Goal: Information Seeking & Learning: Learn about a topic

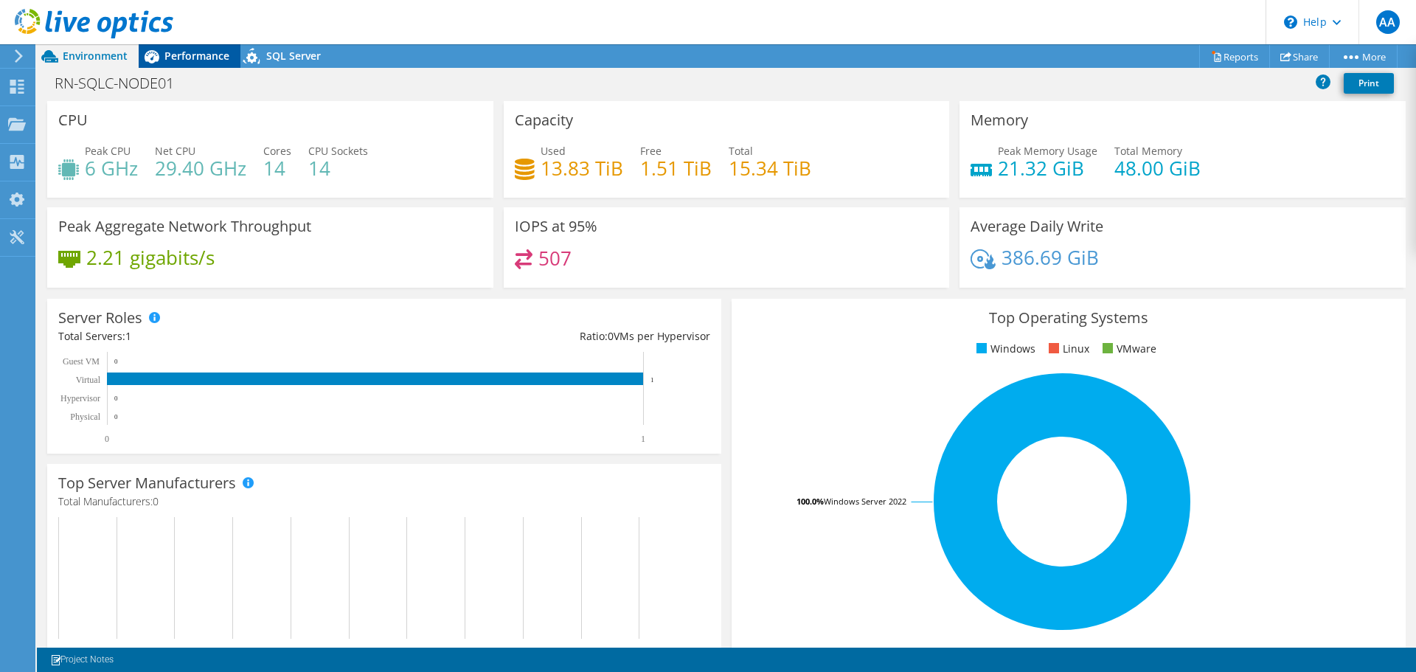
click at [195, 60] on span "Performance" at bounding box center [196, 56] width 65 height 14
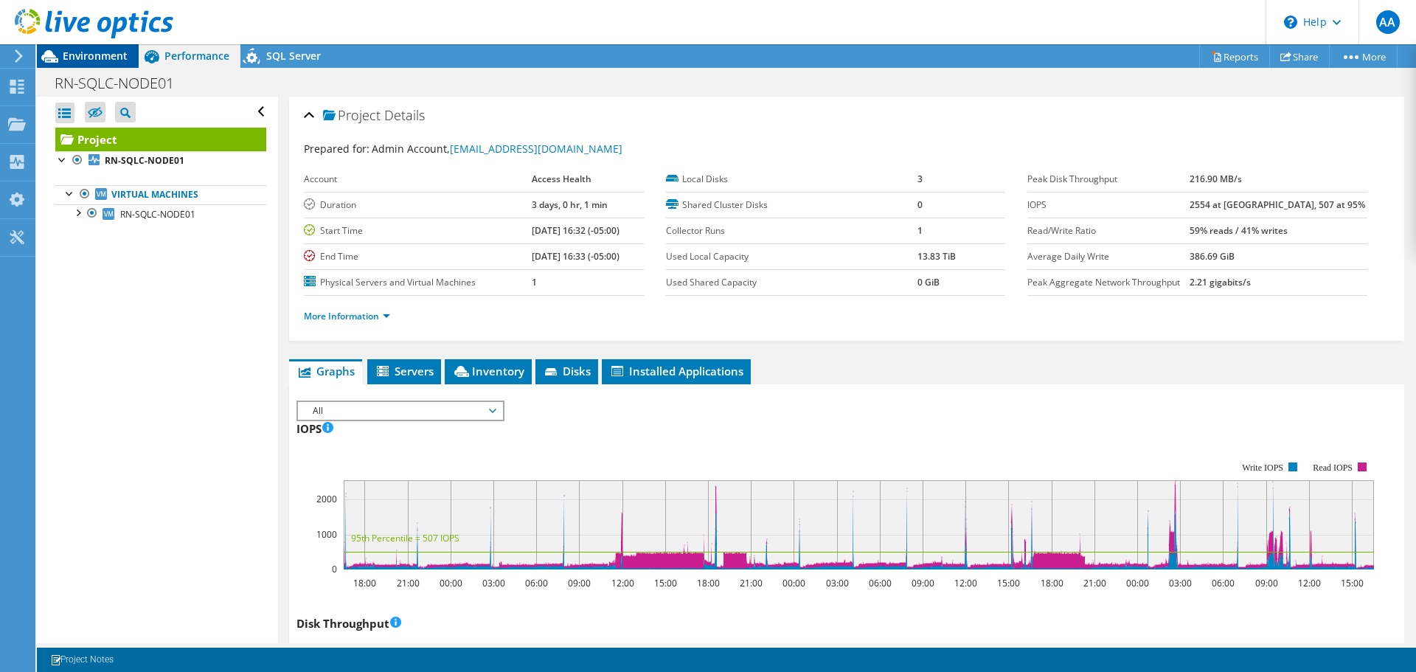
click at [117, 55] on span "Environment" at bounding box center [95, 56] width 65 height 14
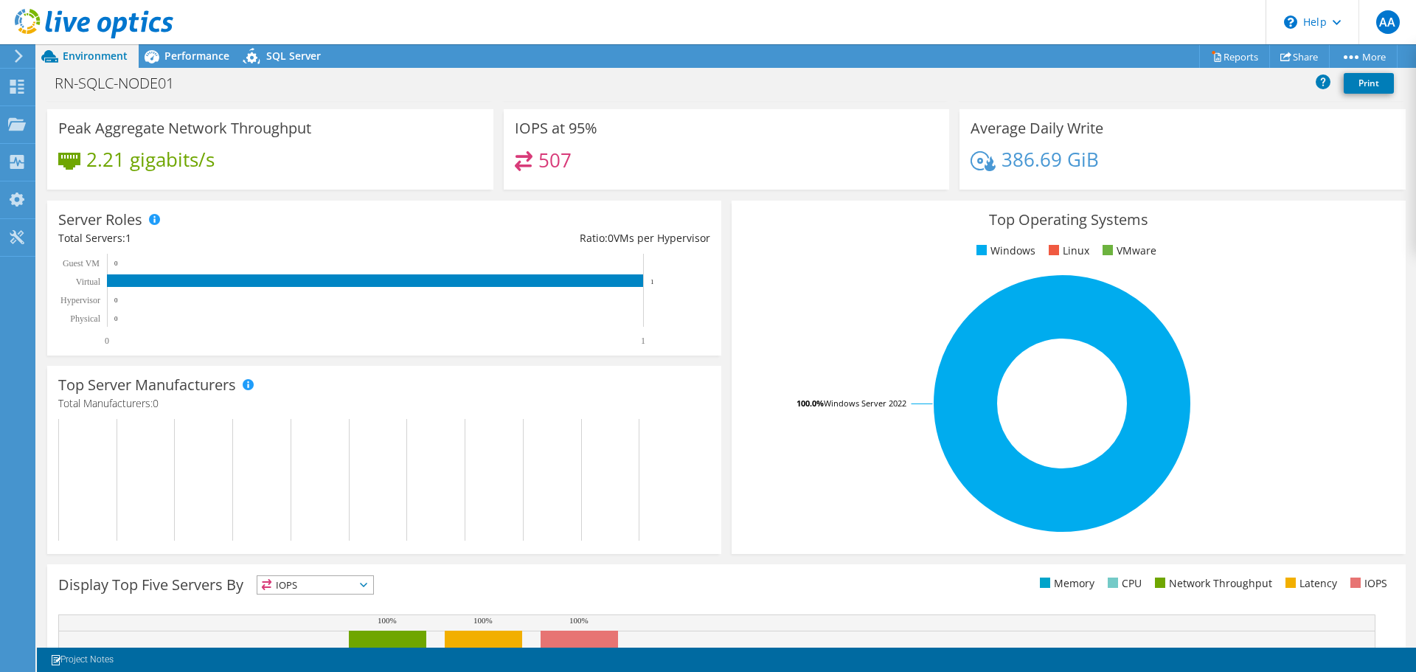
scroll to position [18, 0]
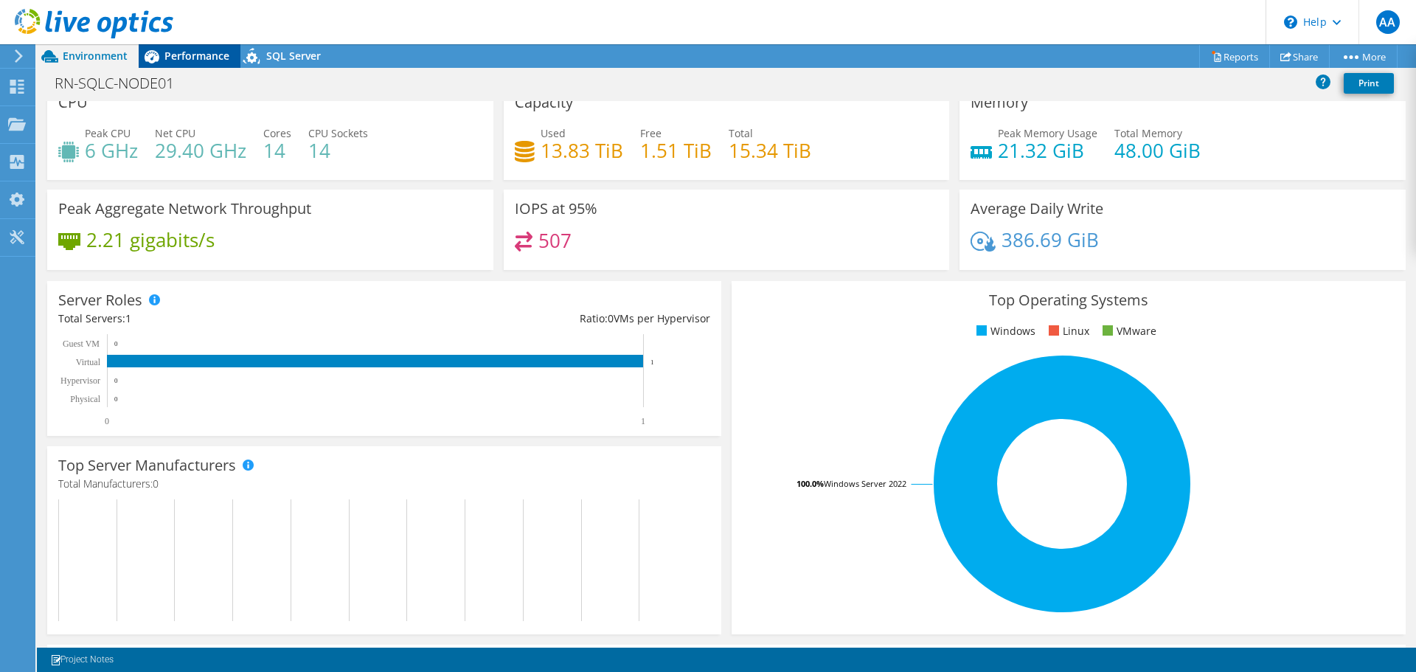
click at [186, 52] on span "Performance" at bounding box center [196, 56] width 65 height 14
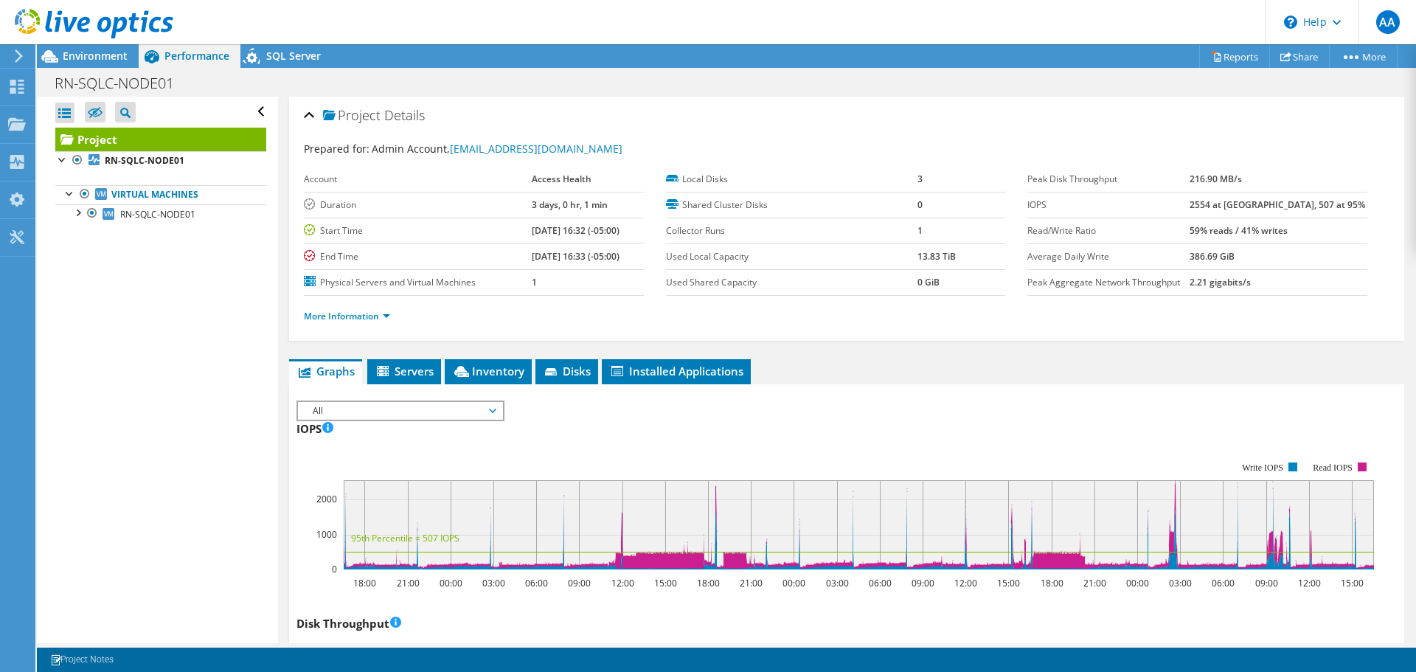
click at [453, 408] on span "All" at bounding box center [399, 411] width 189 height 18
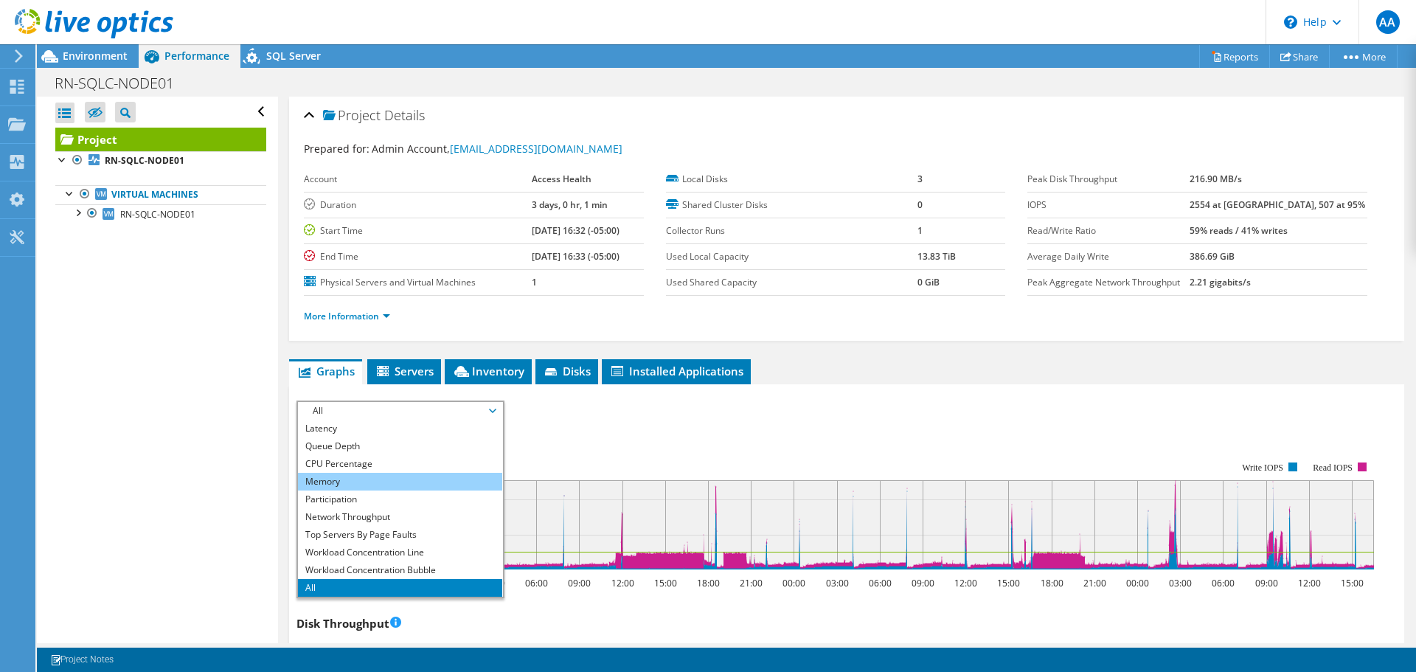
click at [369, 481] on li "Memory" at bounding box center [400, 482] width 204 height 18
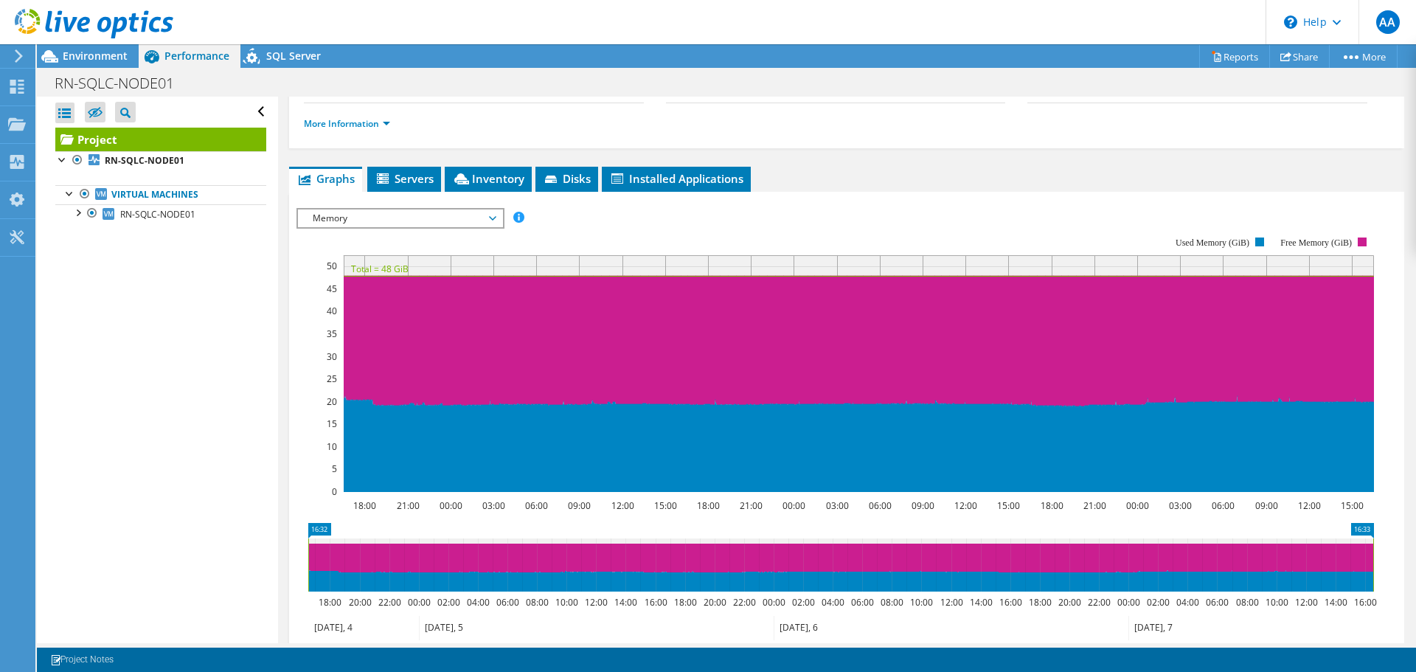
scroll to position [192, 0]
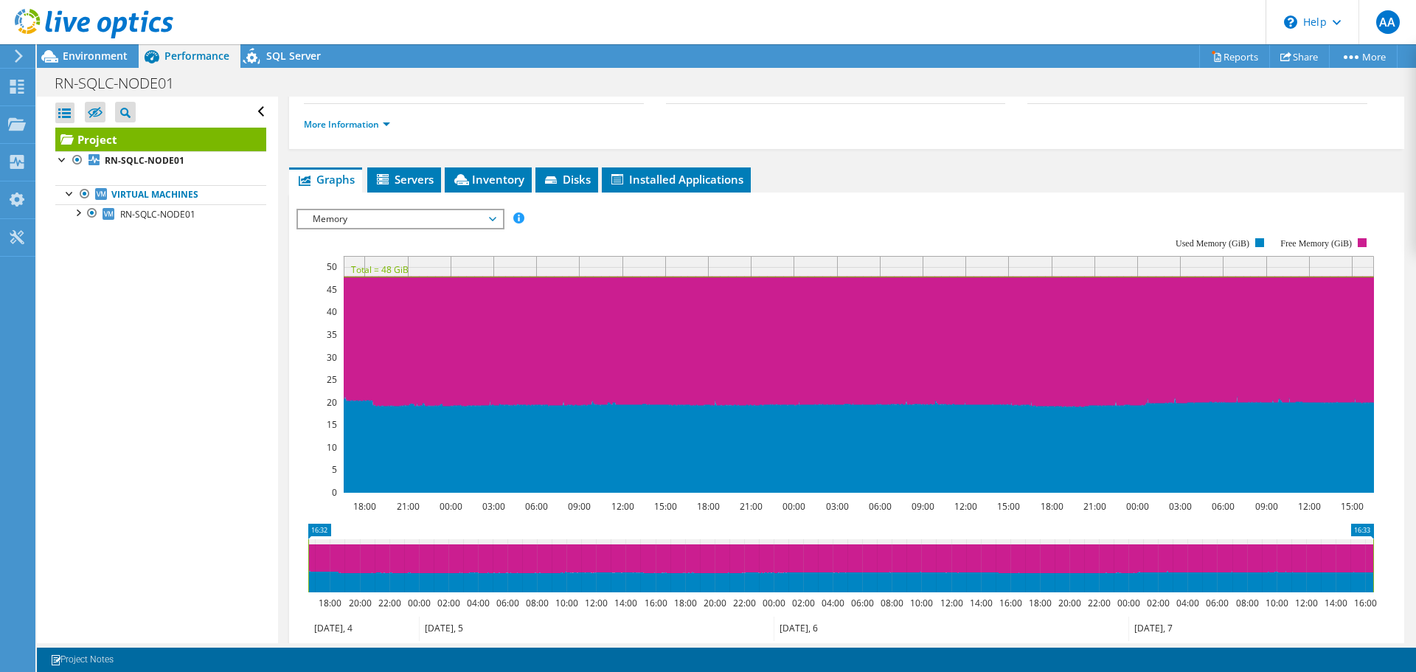
click at [484, 214] on span "Memory" at bounding box center [399, 219] width 189 height 18
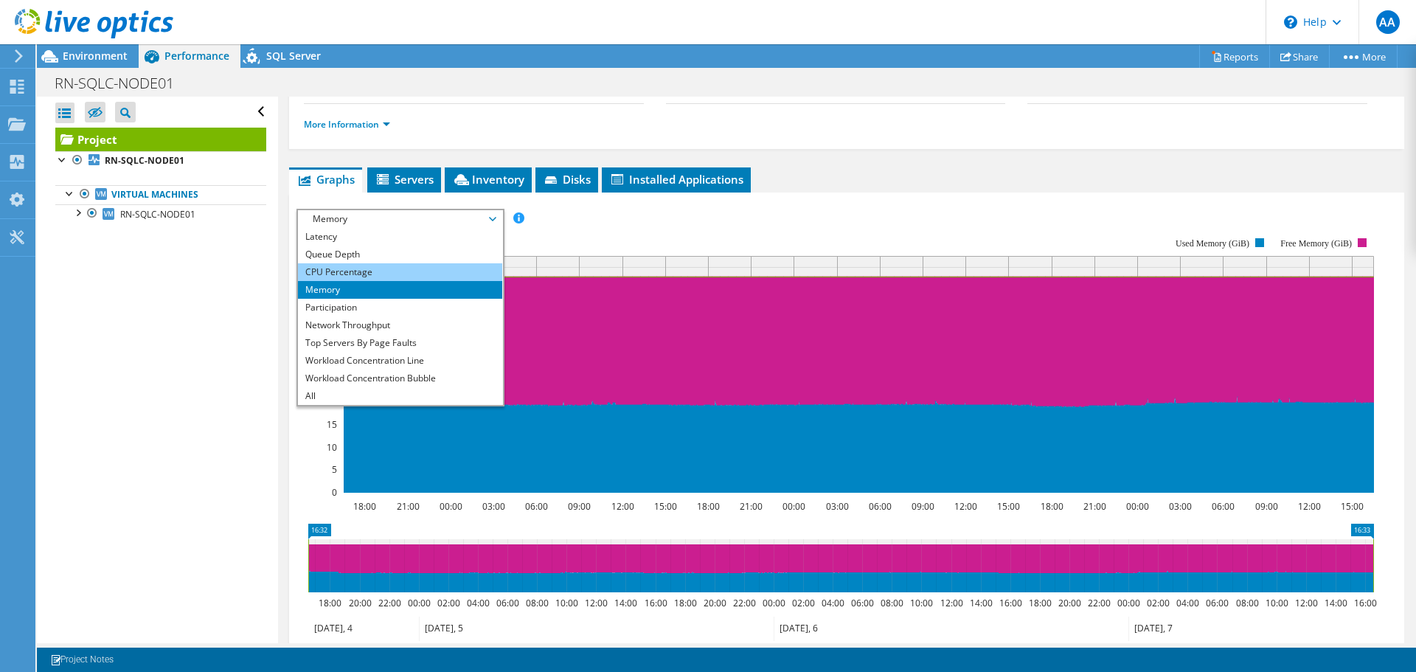
scroll to position [0, 0]
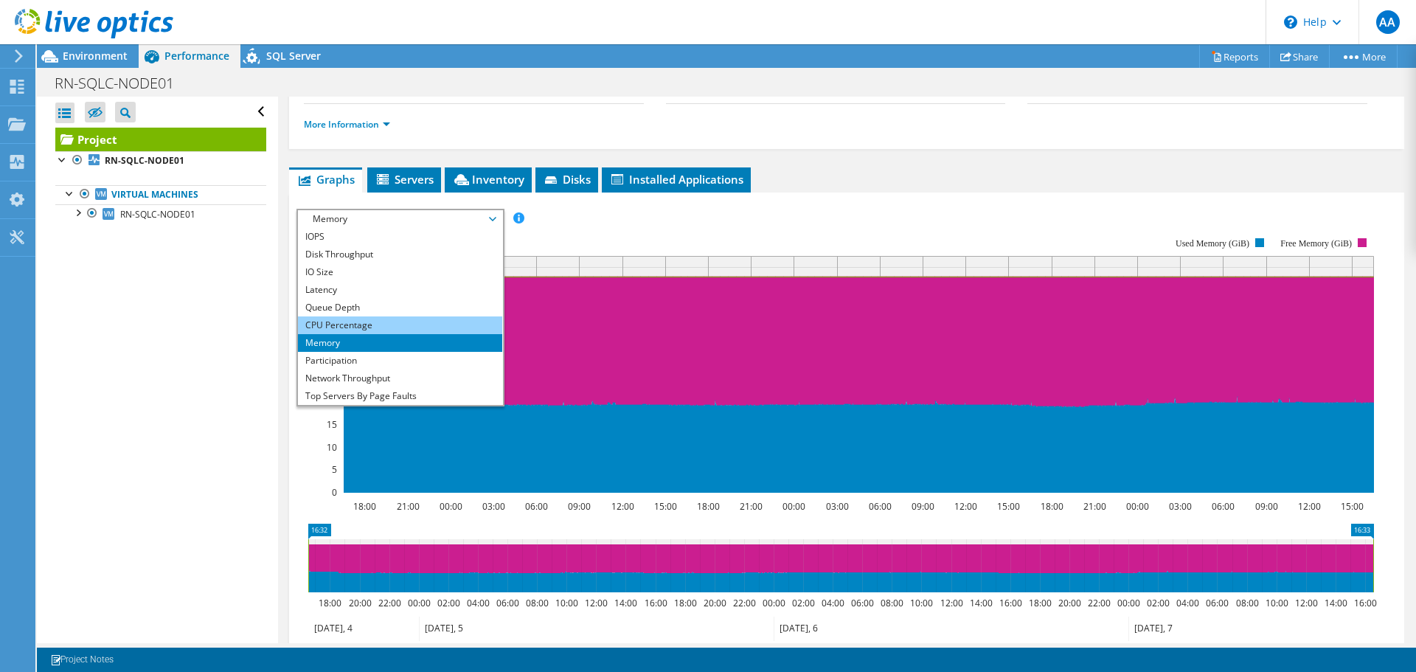
click at [354, 320] on li "CPU Percentage" at bounding box center [400, 325] width 204 height 18
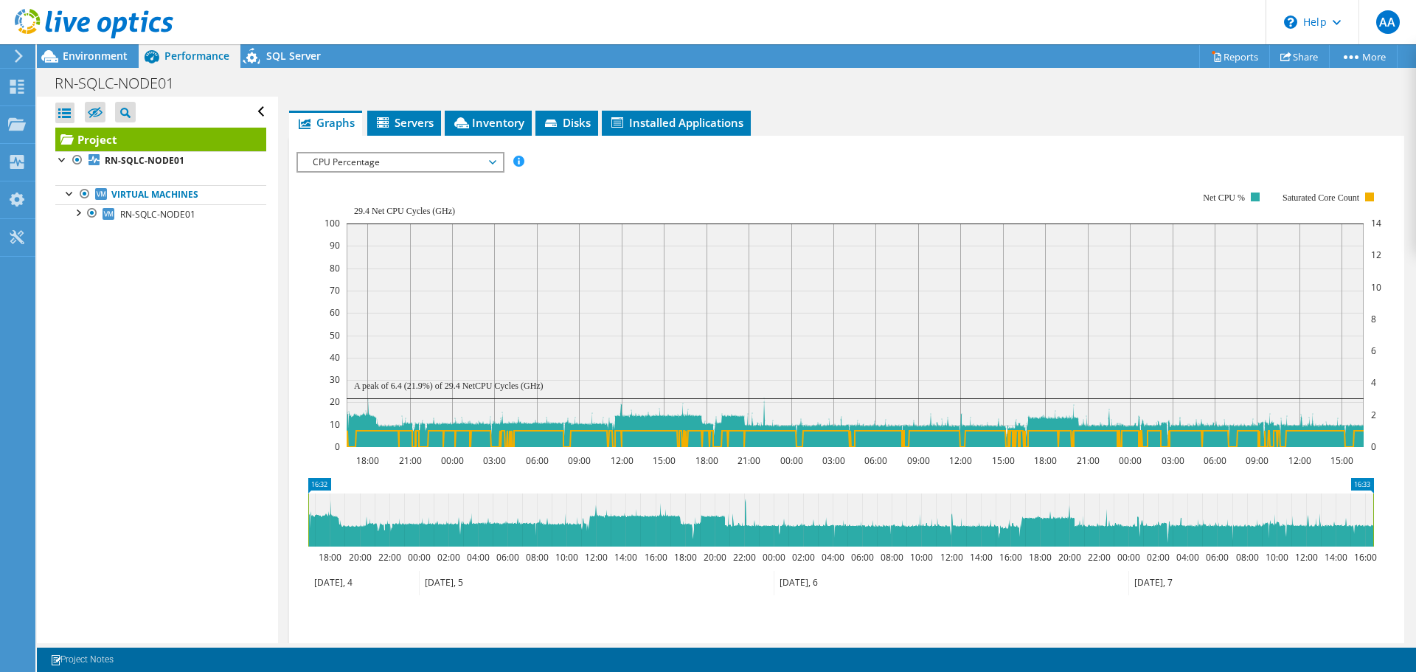
scroll to position [258, 0]
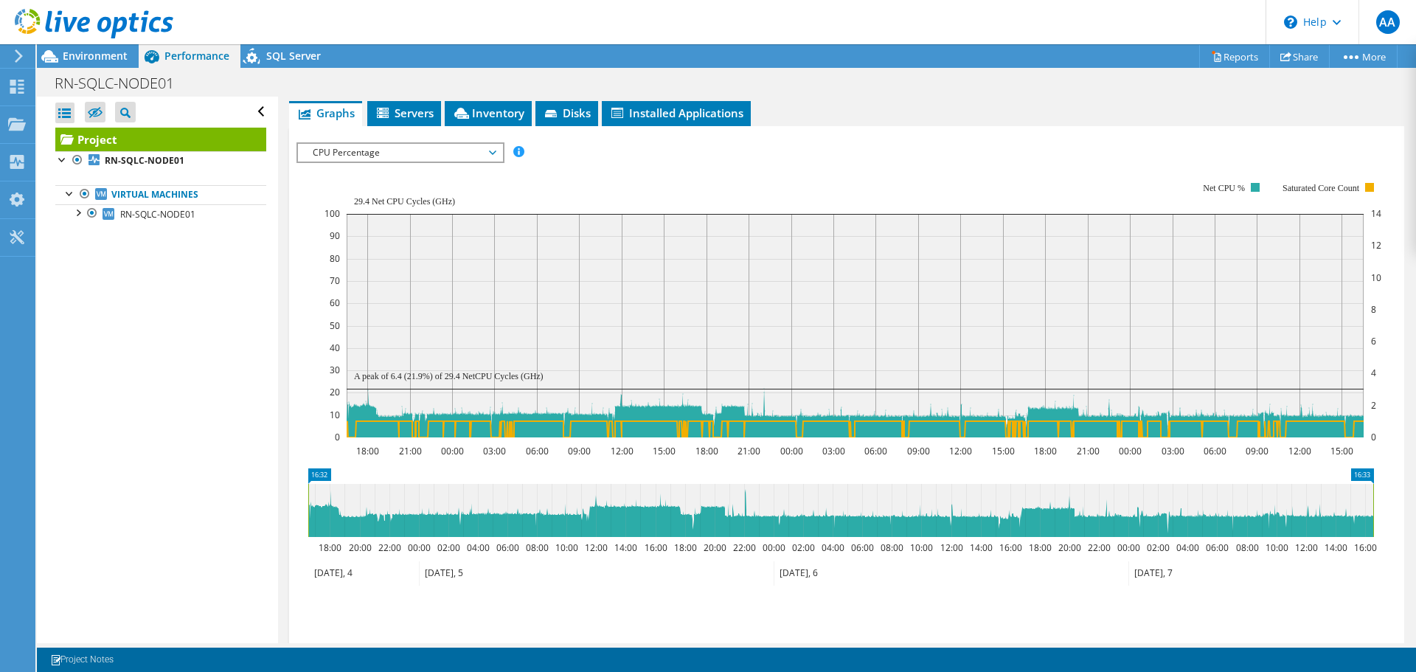
click at [422, 146] on span "CPU Percentage" at bounding box center [399, 153] width 189 height 18
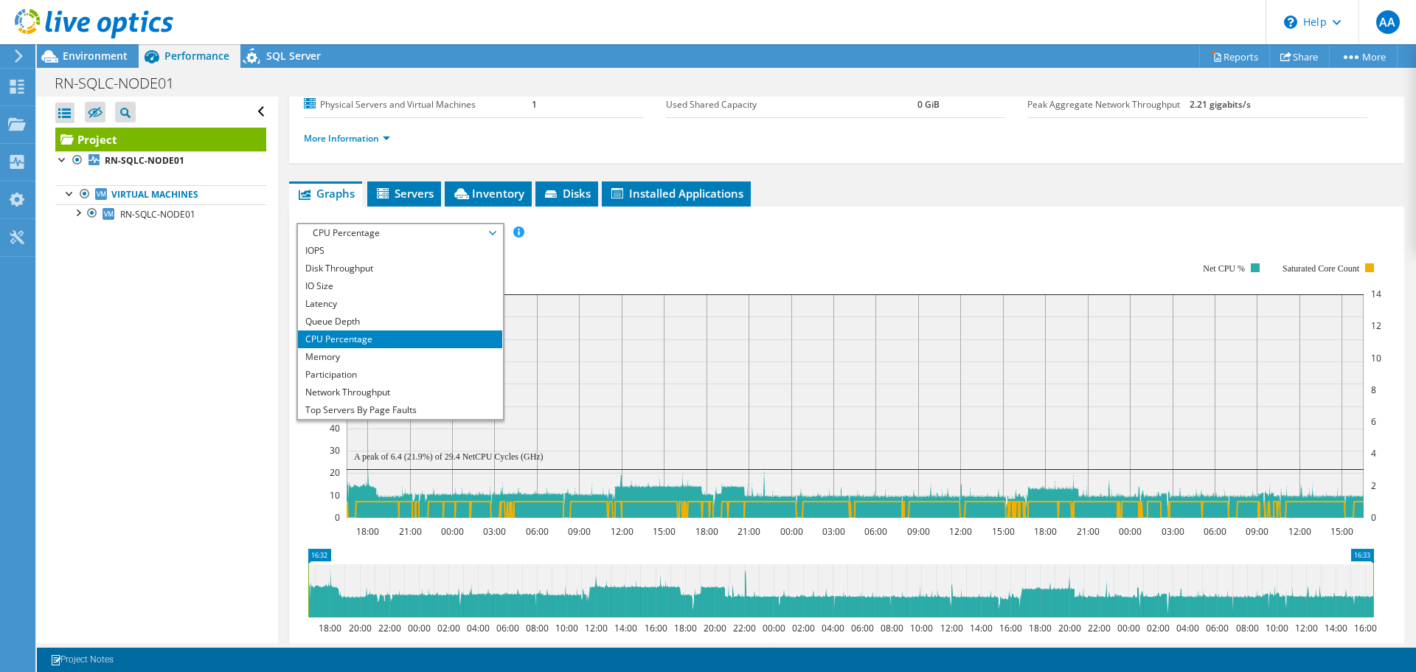
scroll to position [111, 0]
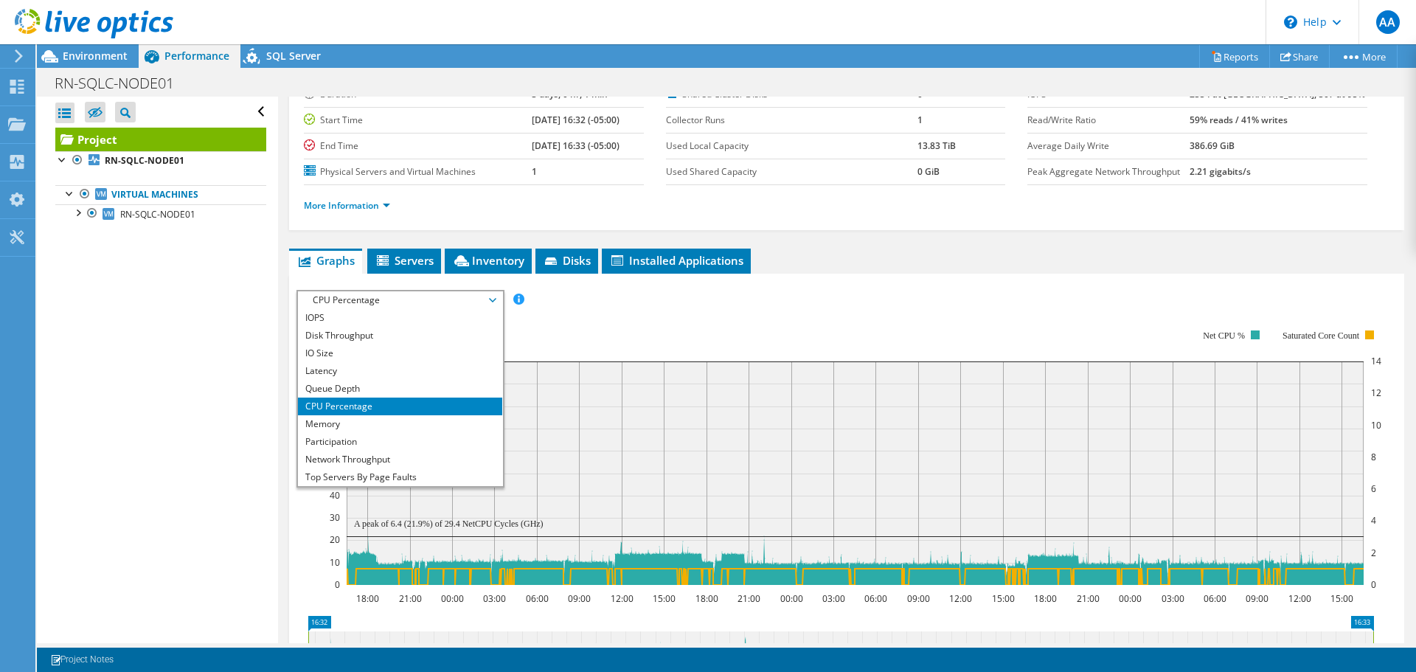
click at [333, 299] on span "CPU Percentage" at bounding box center [399, 300] width 189 height 18
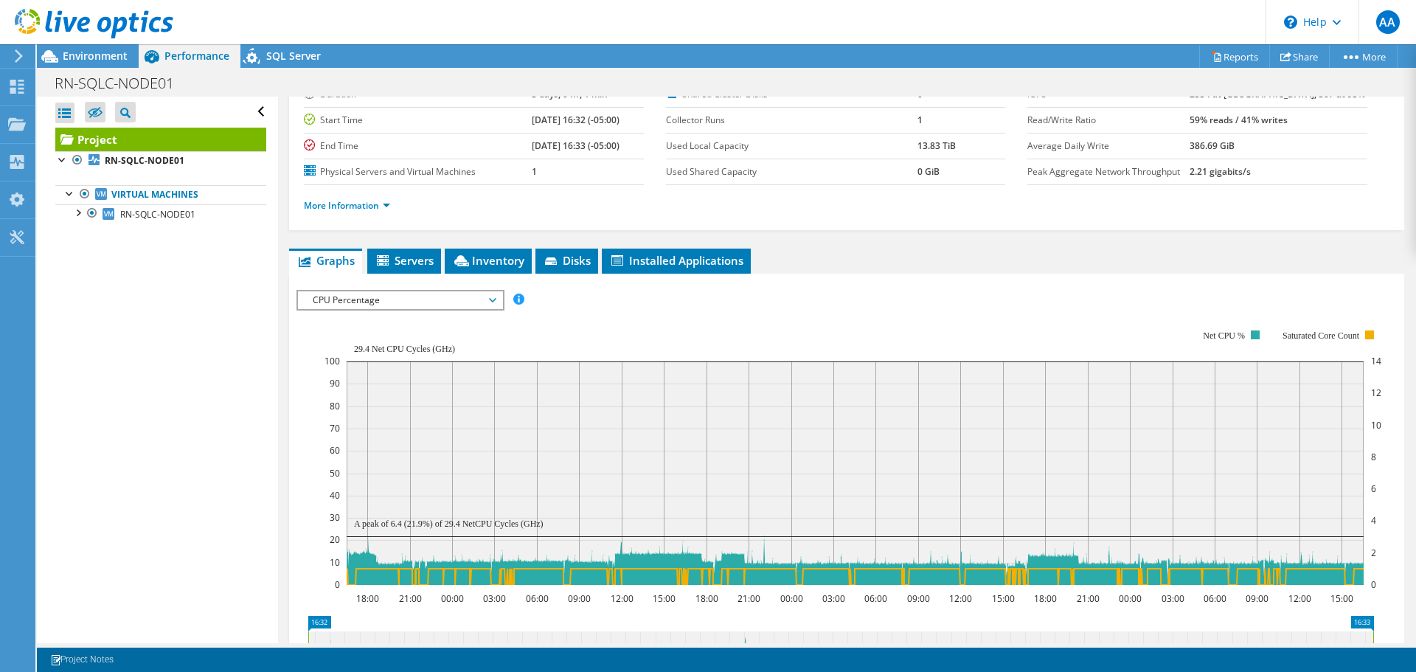
click at [535, 334] on rect at bounding box center [852, 457] width 1057 height 295
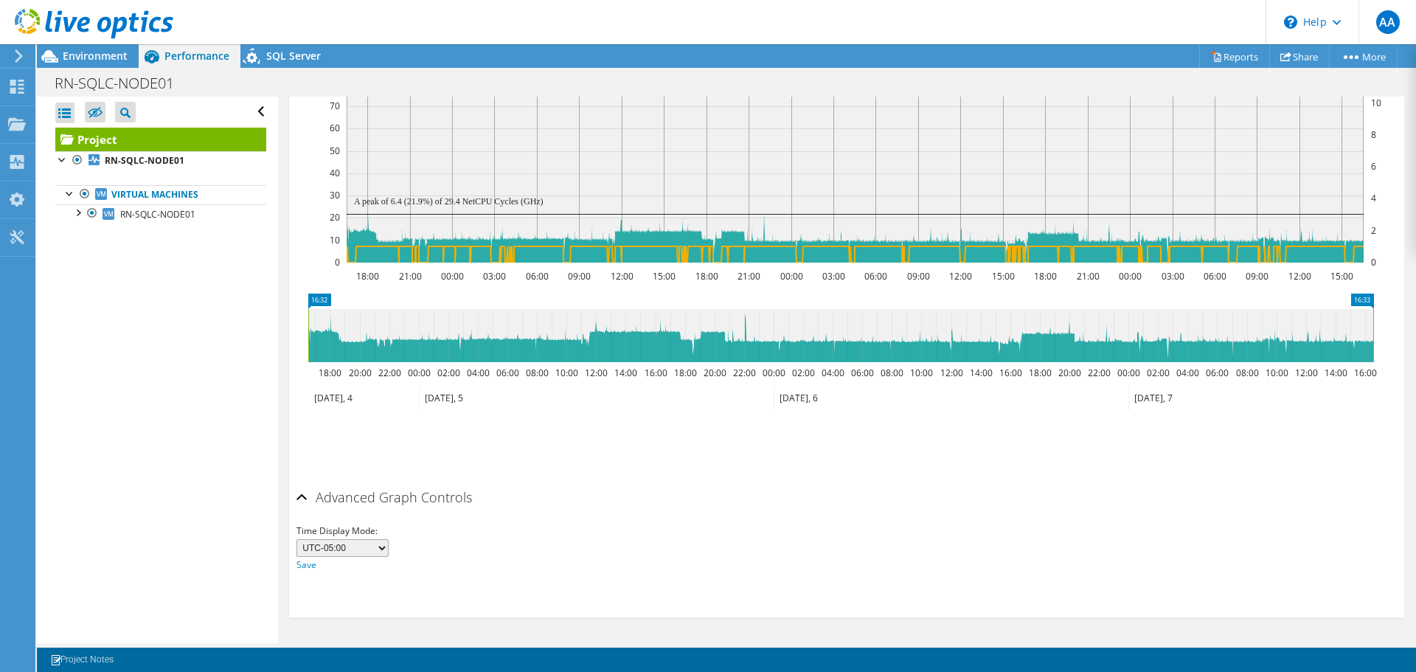
scroll to position [285, 0]
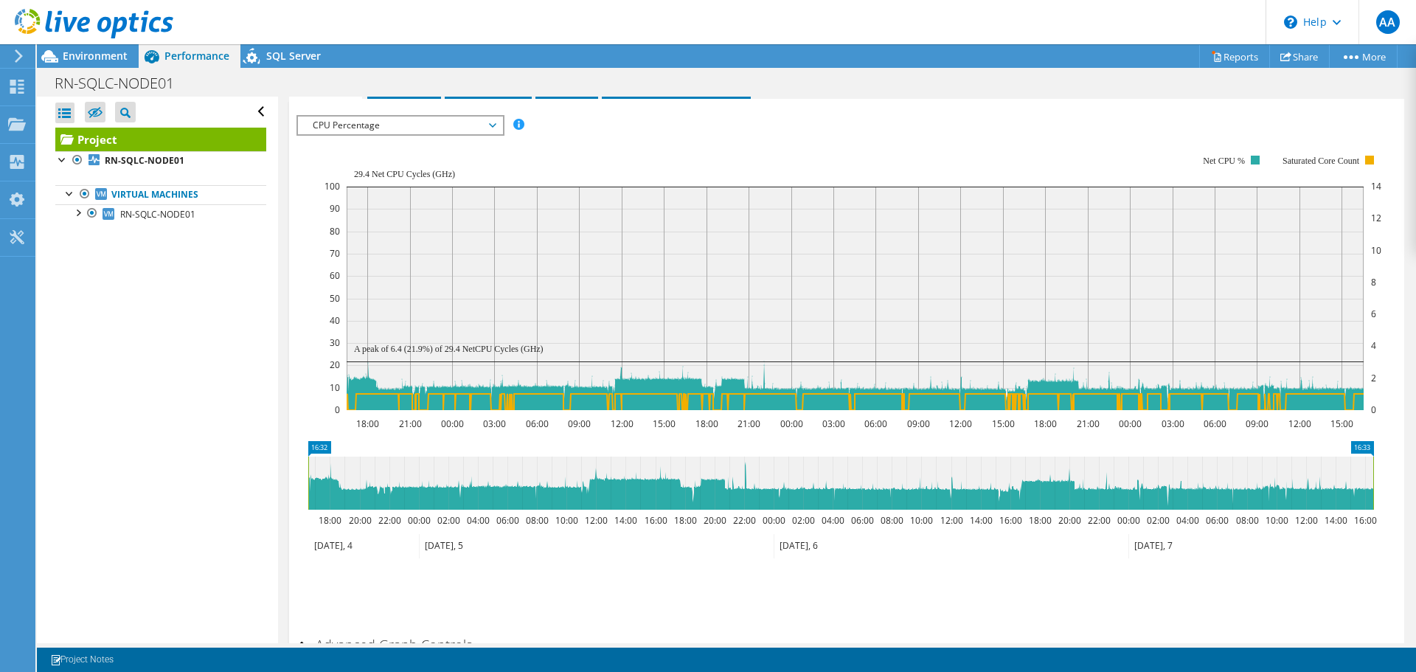
click at [380, 128] on span "CPU Percentage" at bounding box center [399, 126] width 189 height 18
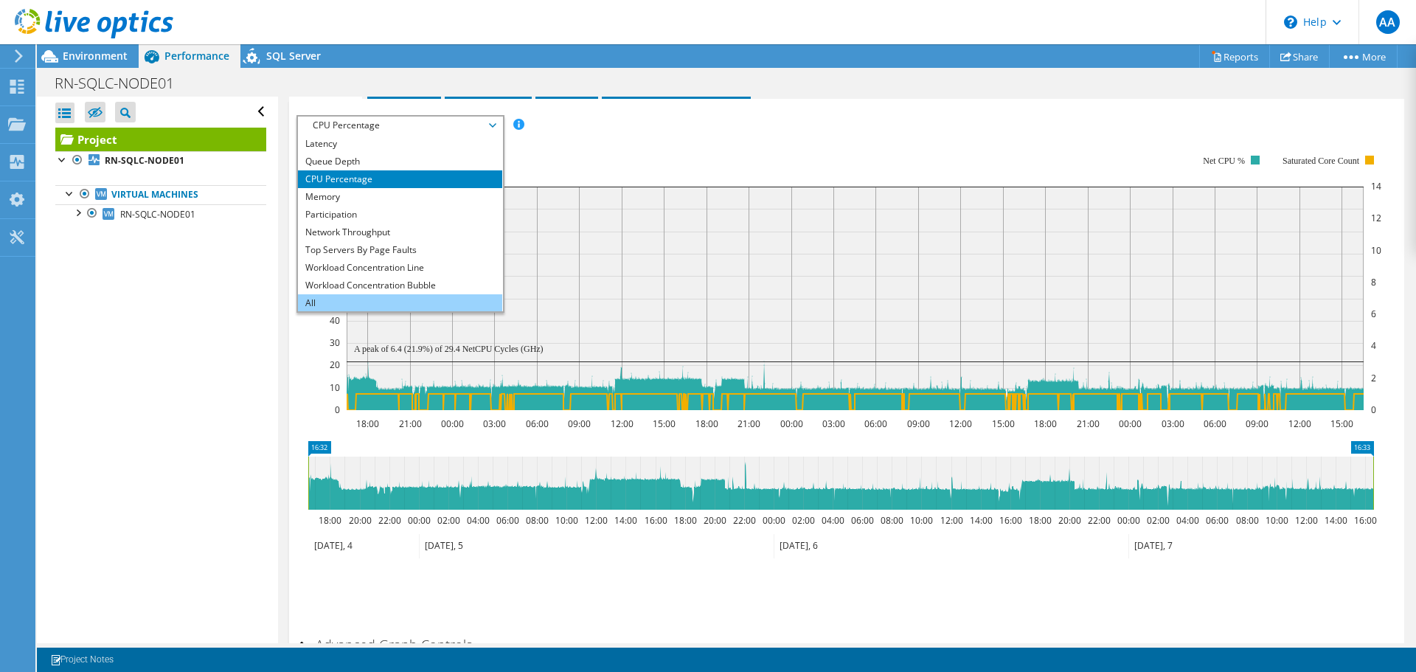
scroll to position [53, 0]
click at [340, 296] on li "All" at bounding box center [400, 302] width 204 height 18
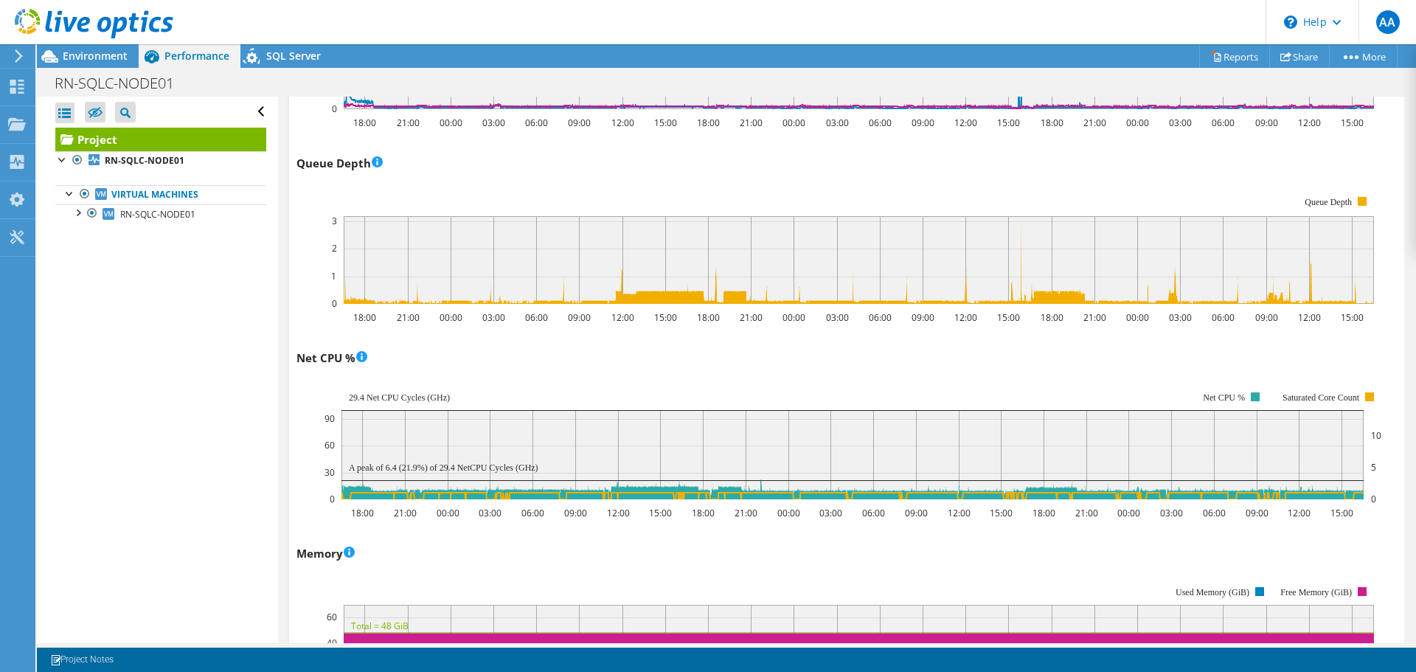
scroll to position [1021, 0]
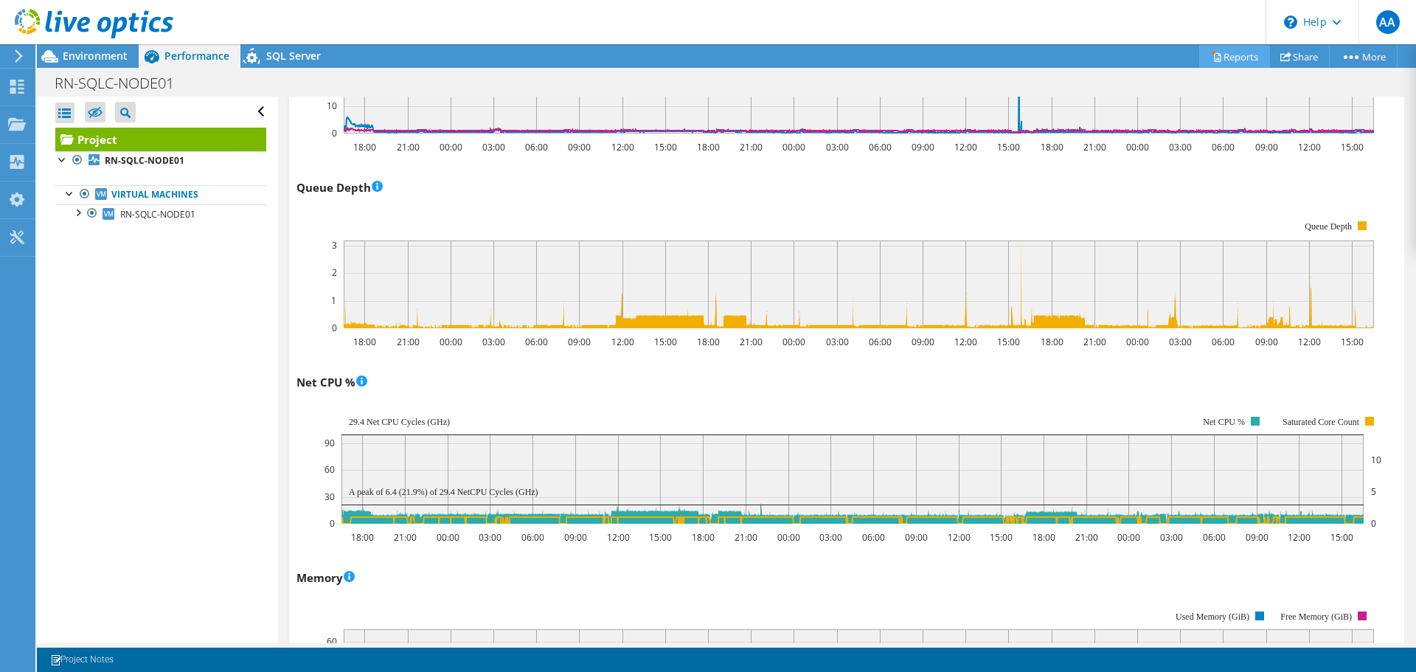
click at [1222, 62] on link "Reports" at bounding box center [1234, 56] width 71 height 23
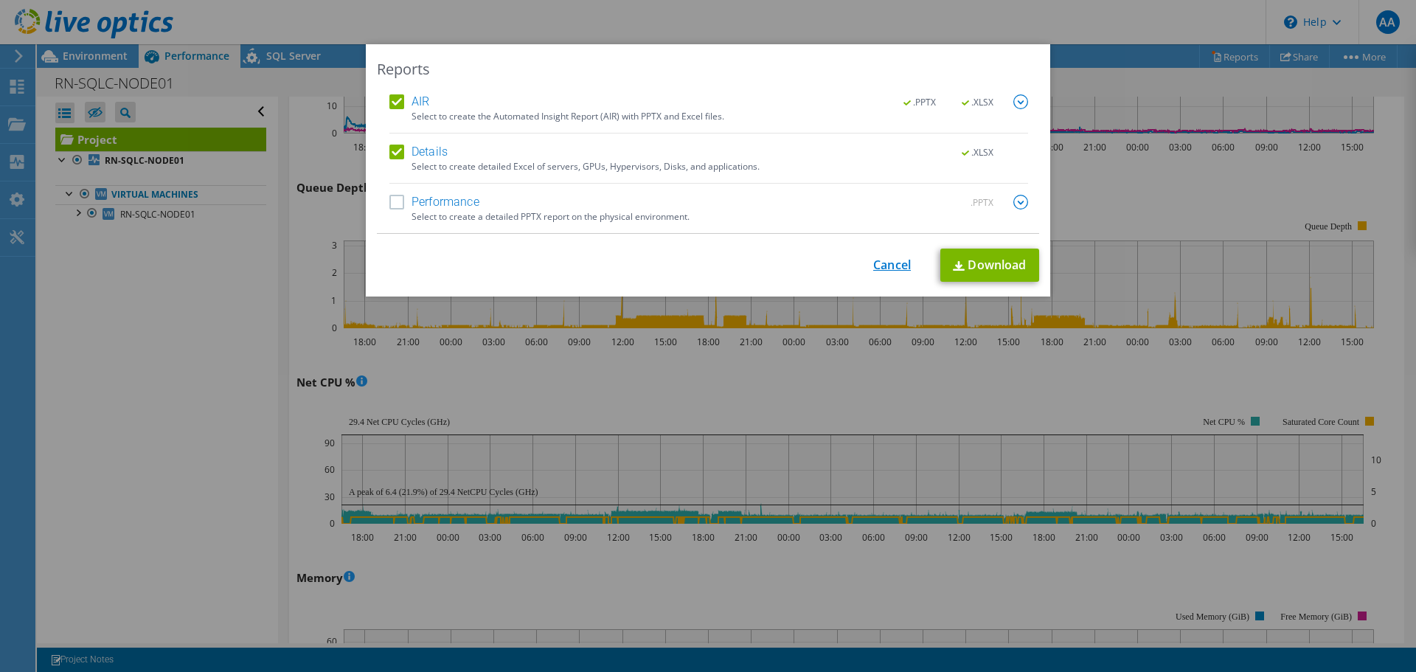
click at [889, 262] on link "Cancel" at bounding box center [892, 265] width 38 height 14
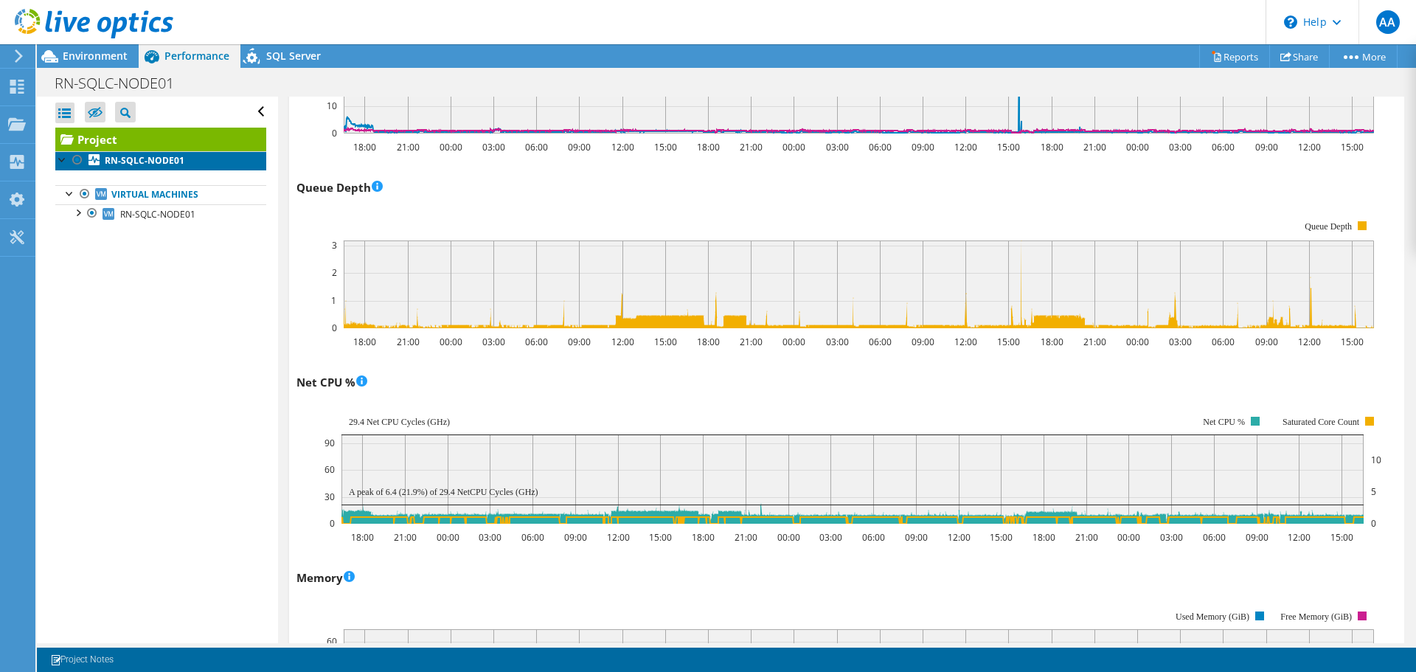
click at [147, 157] on b "RN-SQLC-NODE01" at bounding box center [145, 160] width 80 height 13
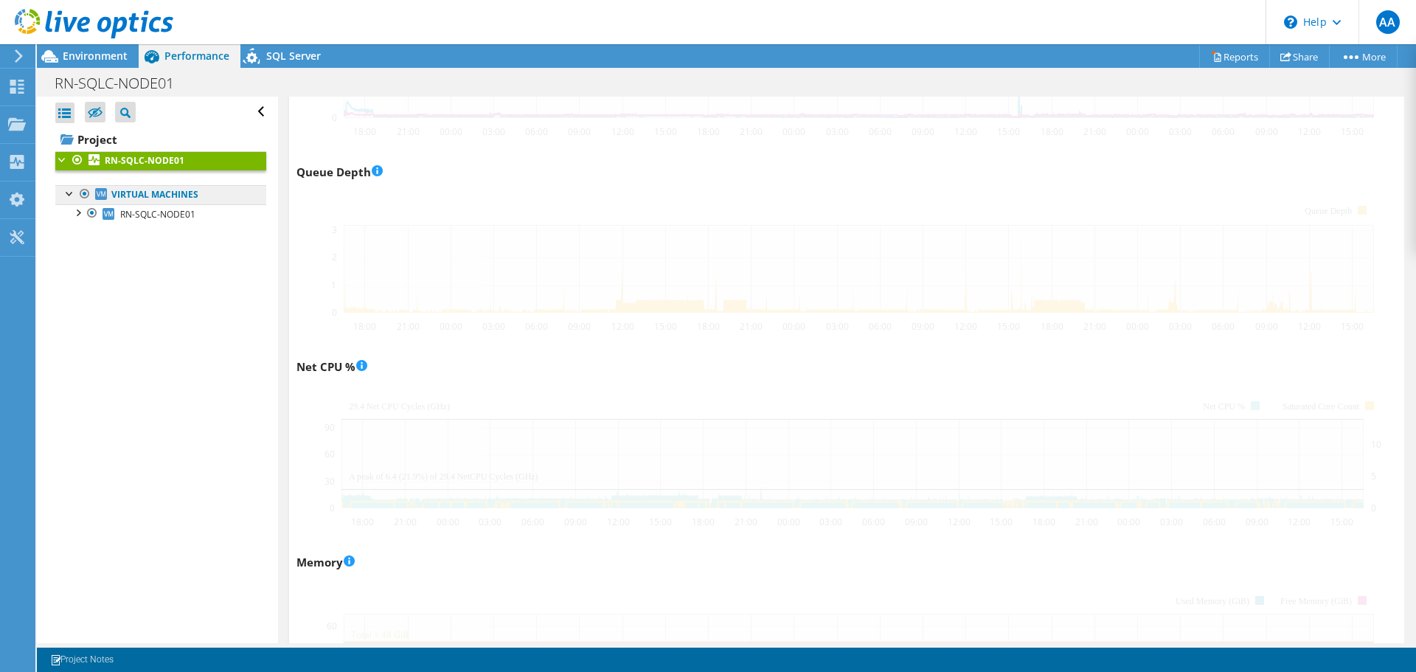
scroll to position [1006, 0]
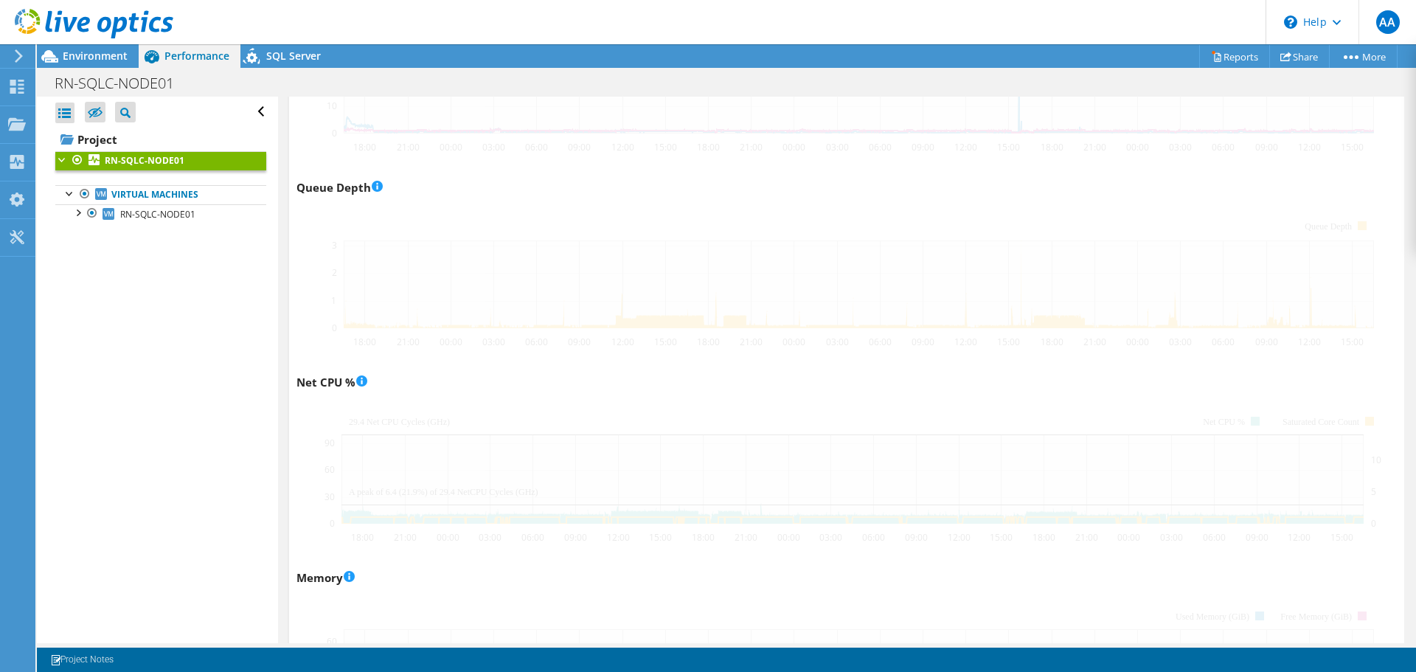
click at [1064, 15] on header "AA End User Admin Account [EMAIL_ADDRESS][DOMAIN_NAME] Access Health My Profile…" at bounding box center [708, 22] width 1416 height 44
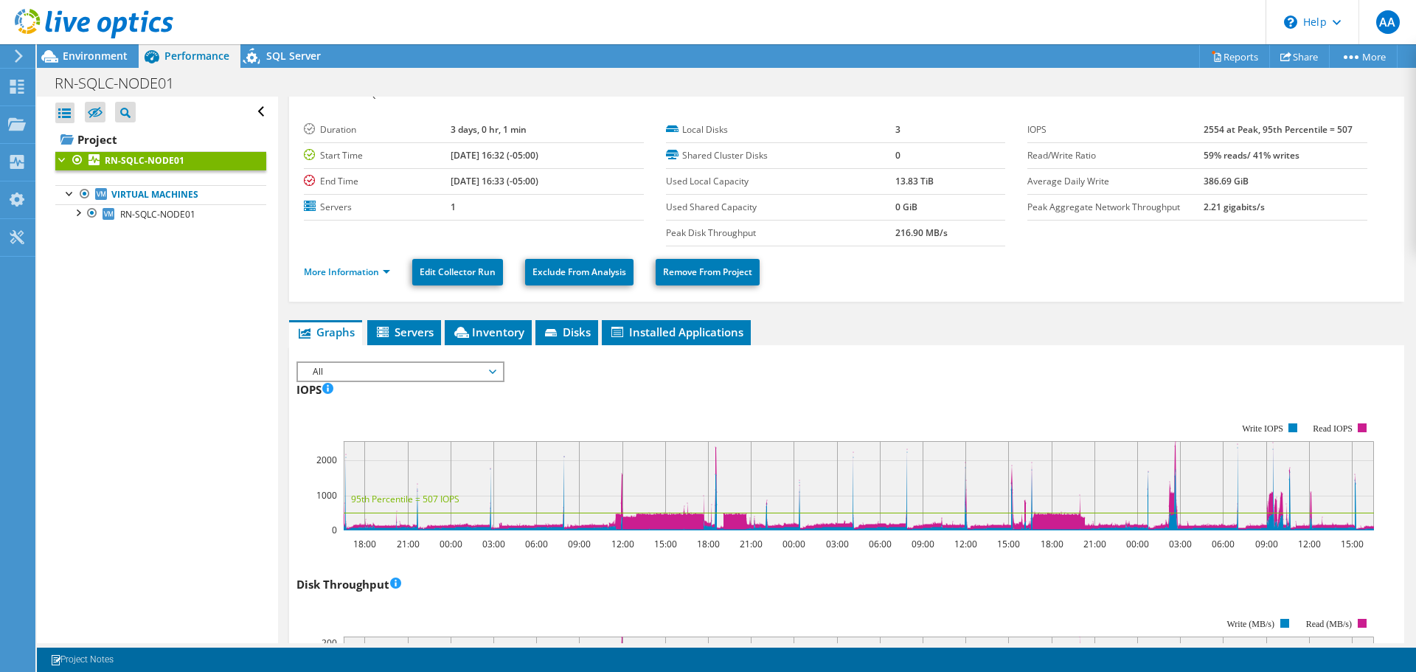
scroll to position [0, 0]
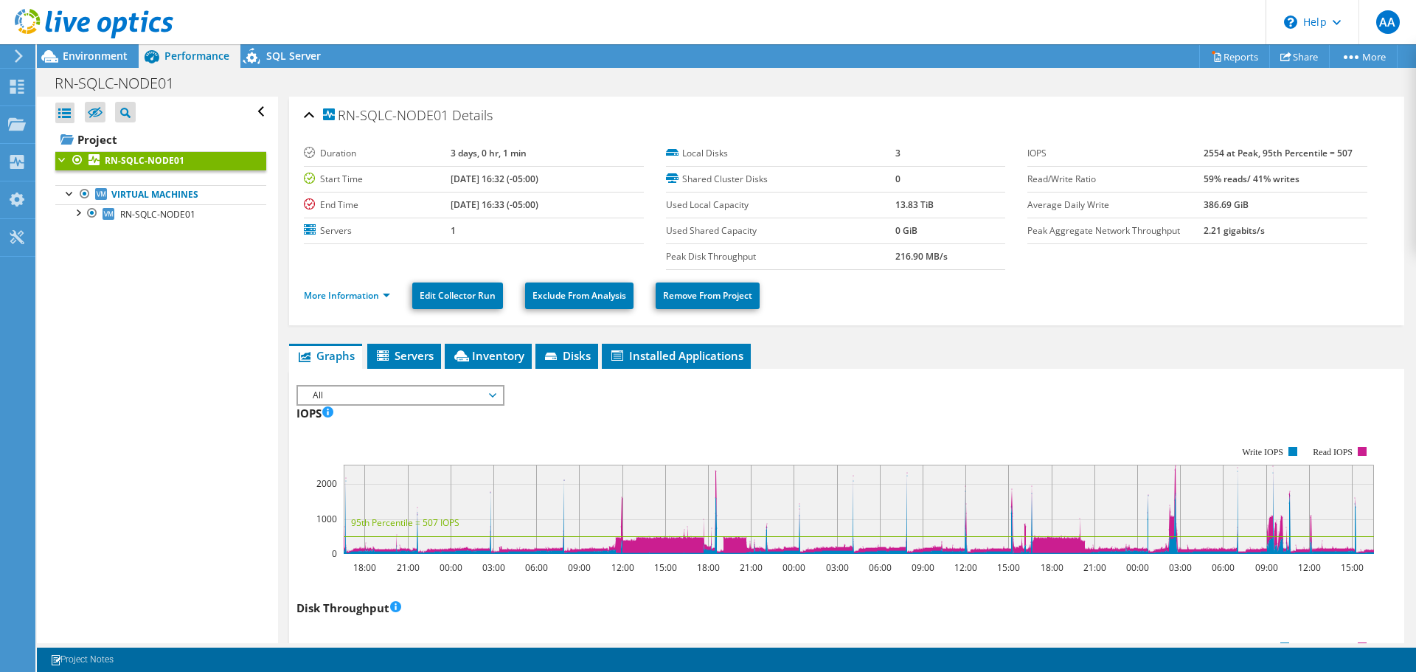
click at [1274, 118] on div "RN-SQLC-NODE01 Details" at bounding box center [846, 116] width 1085 height 32
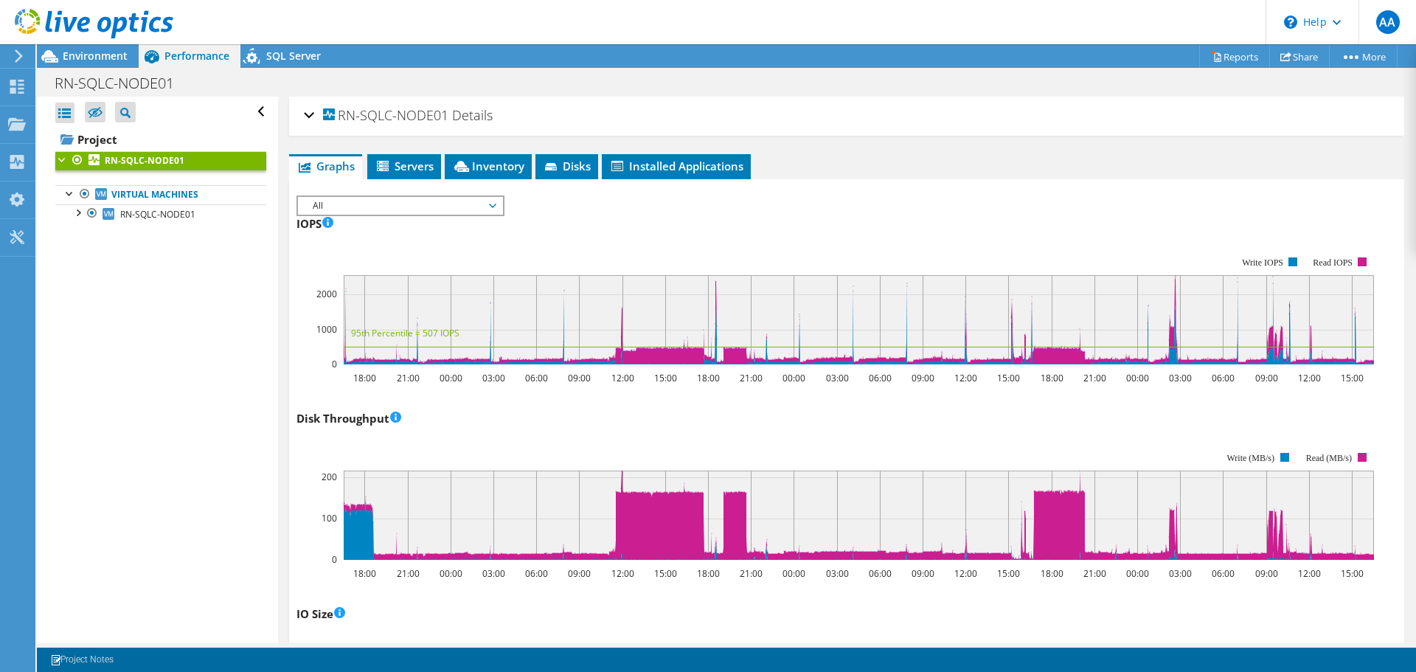
click at [1273, 100] on div "RN-SQLC-NODE01 Details" at bounding box center [846, 116] width 1085 height 32
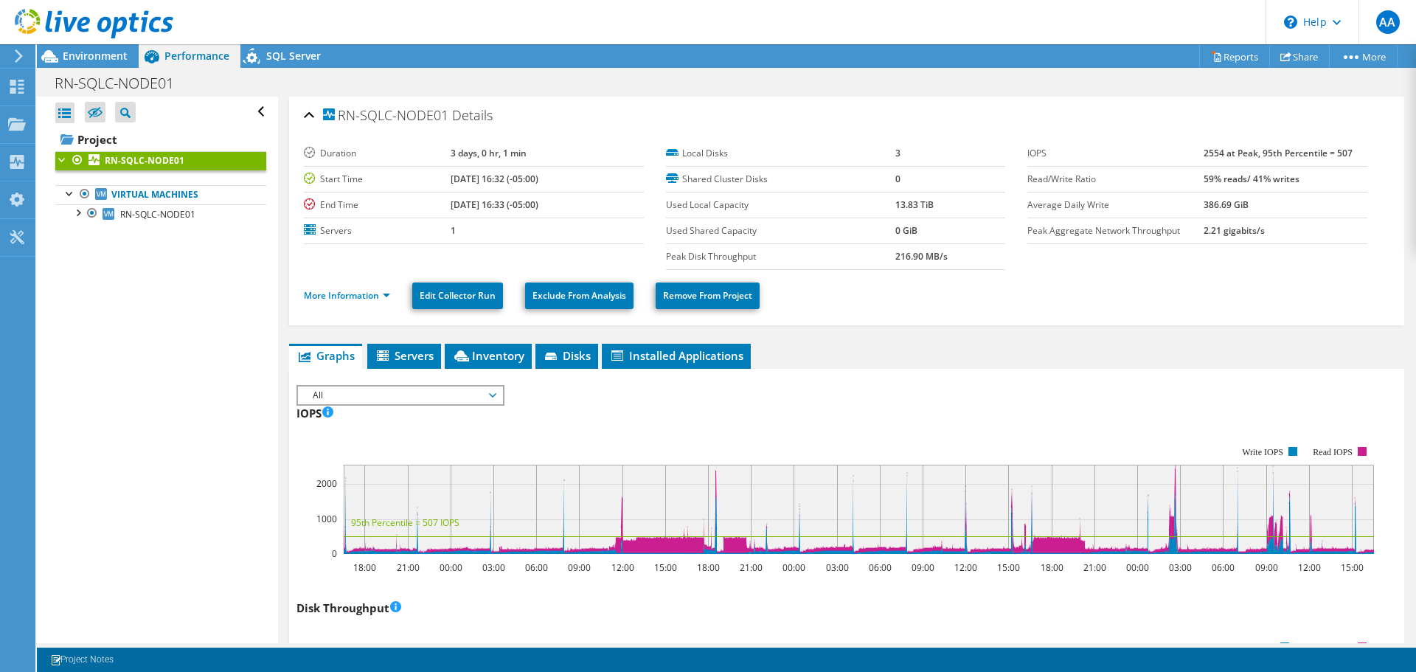
click at [947, 313] on div "More Information Edit Collector Run Exclude From Analysis Remove From Project" at bounding box center [846, 296] width 1085 height 52
drag, startPoint x: 1403, startPoint y: 154, endPoint x: 1406, endPoint y: 142, distance: 12.2
click at [1406, 145] on article "RN-SQLC-NODE01 Details Duration 3 days, 0 hr, 1 min Start Time [DATE] 16:32 (-0…" at bounding box center [847, 370] width 1138 height 546
drag, startPoint x: 1404, startPoint y: 147, endPoint x: 1414, endPoint y: 163, distance: 18.6
click at [1414, 163] on article "RN-SQLC-NODE01 Details Duration 3 days, 0 hr, 1 min Start Time [DATE] 16:32 (-0…" at bounding box center [847, 370] width 1138 height 546
